Goal: Information Seeking & Learning: Learn about a topic

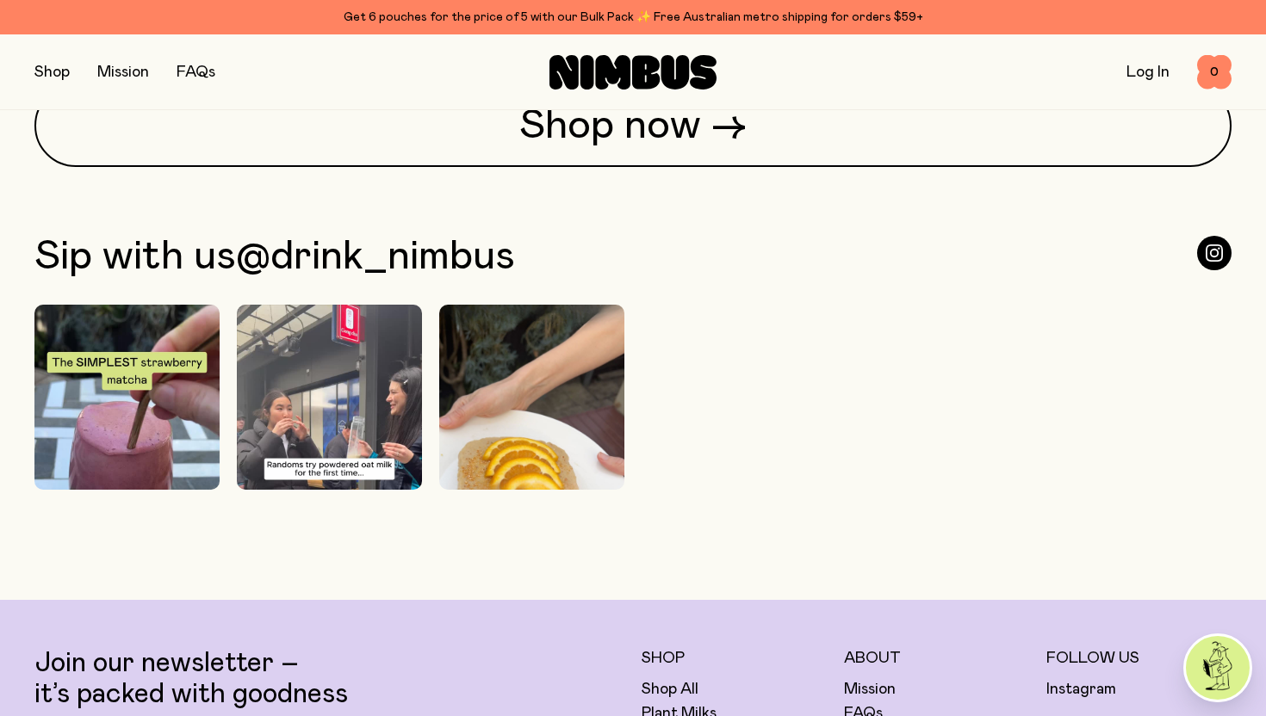
scroll to position [4425, 0]
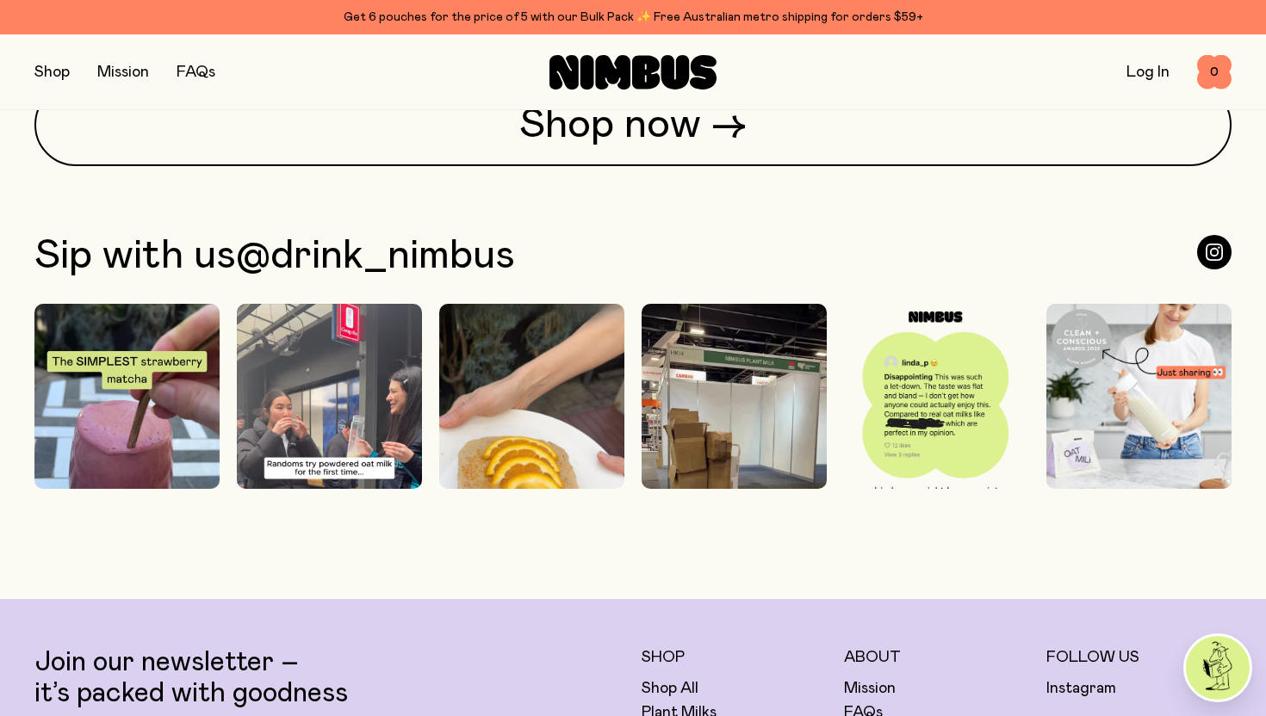
click at [289, 419] on img at bounding box center [329, 468] width 185 height 329
click at [719, 427] on img at bounding box center [734, 468] width 185 height 329
click at [933, 391] on img at bounding box center [936, 420] width 185 height 232
click at [515, 377] on img at bounding box center [531, 468] width 185 height 329
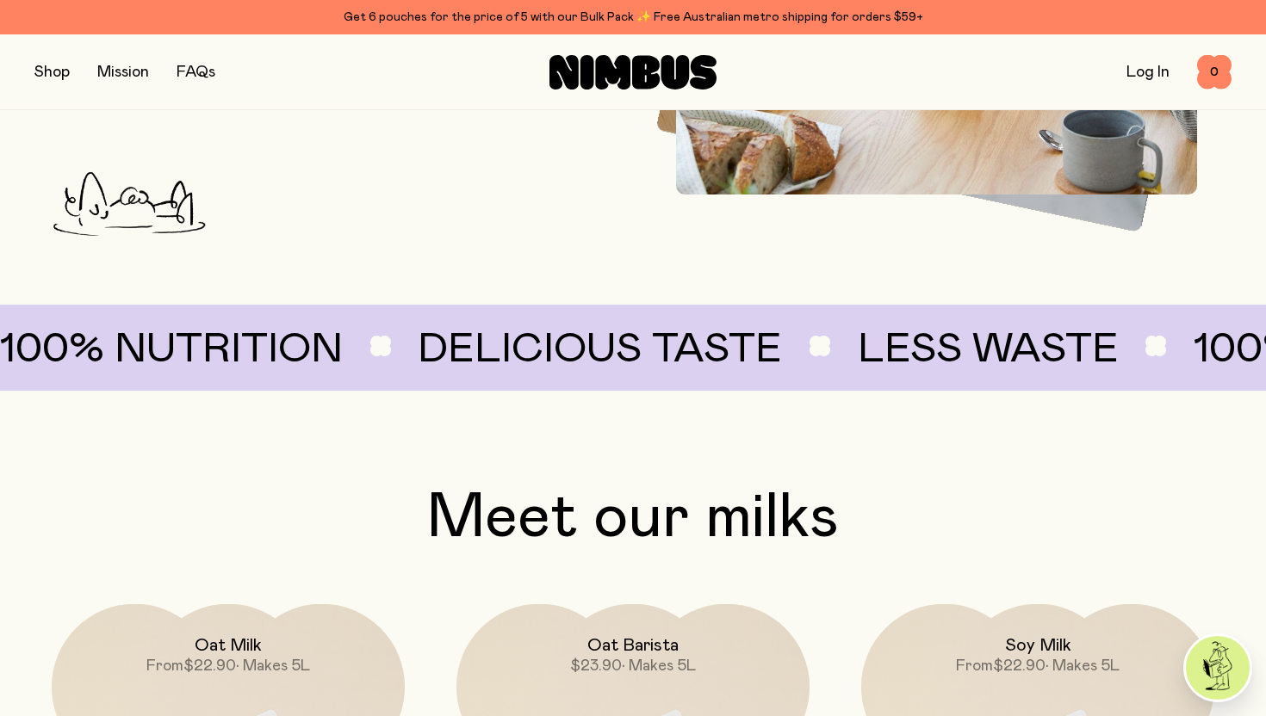
scroll to position [0, 0]
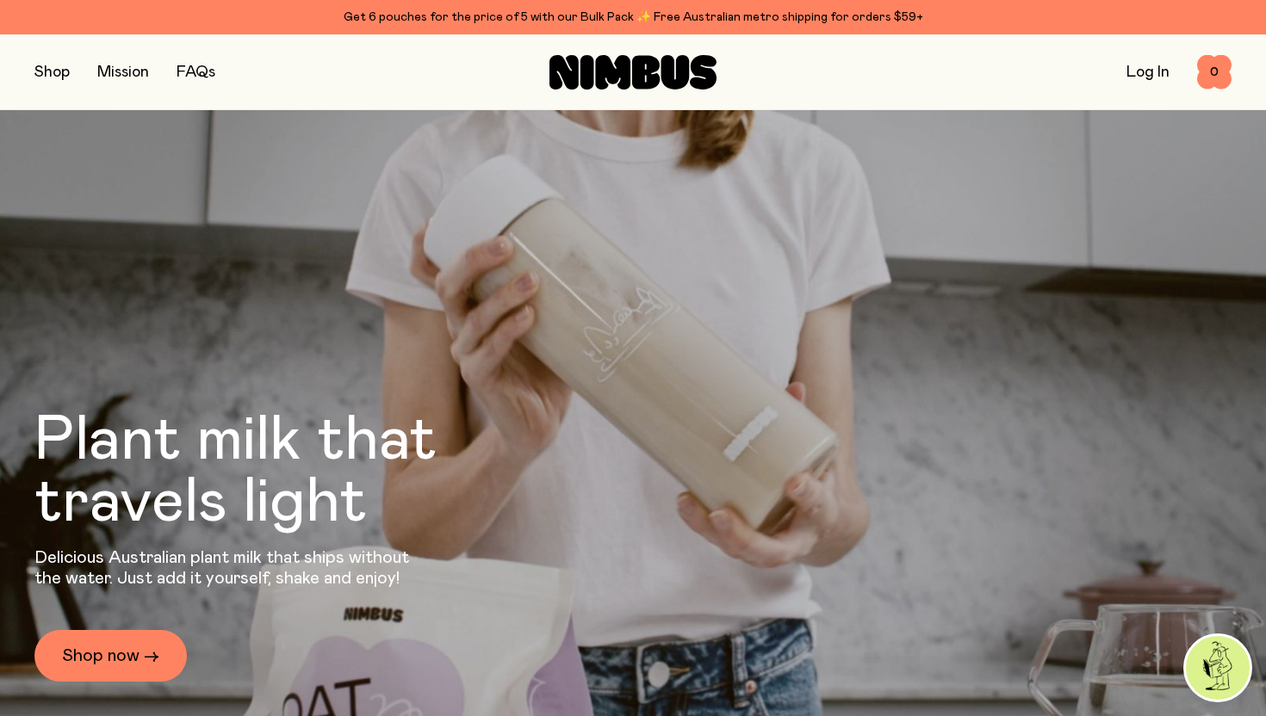
click at [132, 71] on link "Mission" at bounding box center [123, 73] width 52 height 16
